Goal: Task Accomplishment & Management: Use online tool/utility

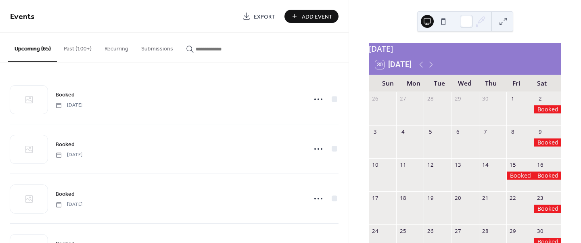
scroll to position [22, 0]
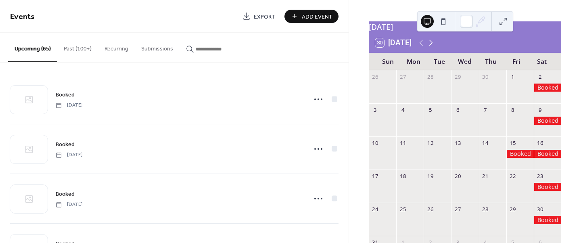
click at [430, 48] on icon at bounding box center [431, 43] width 10 height 10
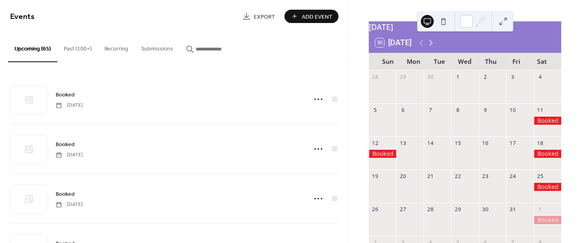
click at [430, 48] on icon at bounding box center [431, 43] width 10 height 10
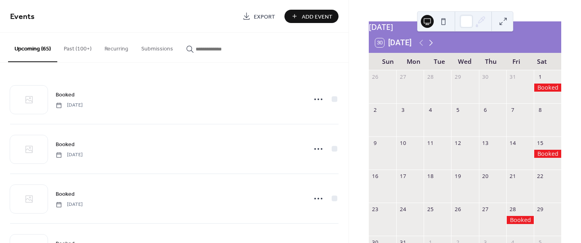
click at [430, 48] on icon at bounding box center [431, 43] width 10 height 10
click at [422, 48] on icon at bounding box center [421, 43] width 10 height 10
click at [422, 46] on icon at bounding box center [421, 43] width 4 height 6
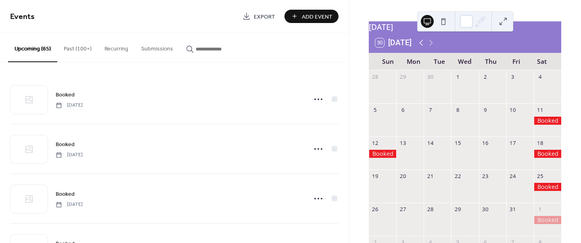
click at [422, 46] on icon at bounding box center [421, 43] width 4 height 6
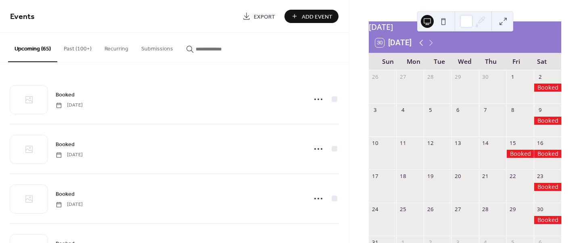
click at [422, 46] on icon at bounding box center [421, 43] width 4 height 6
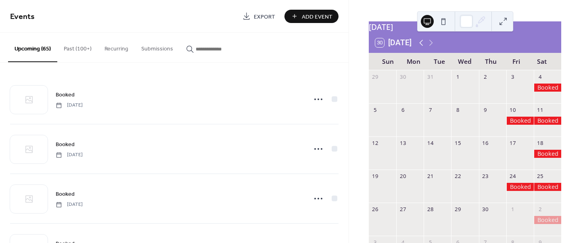
click at [422, 46] on icon at bounding box center [421, 43] width 4 height 6
click at [421, 46] on icon at bounding box center [421, 43] width 4 height 6
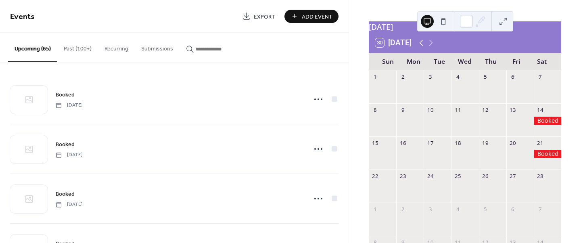
click at [421, 46] on icon at bounding box center [421, 43] width 4 height 6
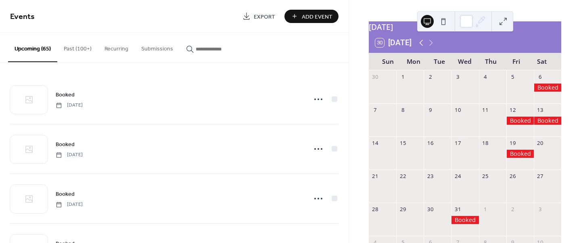
click at [421, 46] on icon at bounding box center [421, 43] width 4 height 6
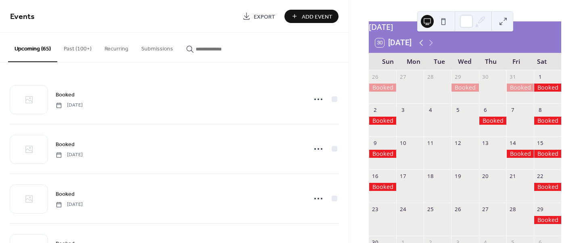
click at [421, 46] on icon at bounding box center [421, 43] width 4 height 6
